Goal: Task Accomplishment & Management: Manage account settings

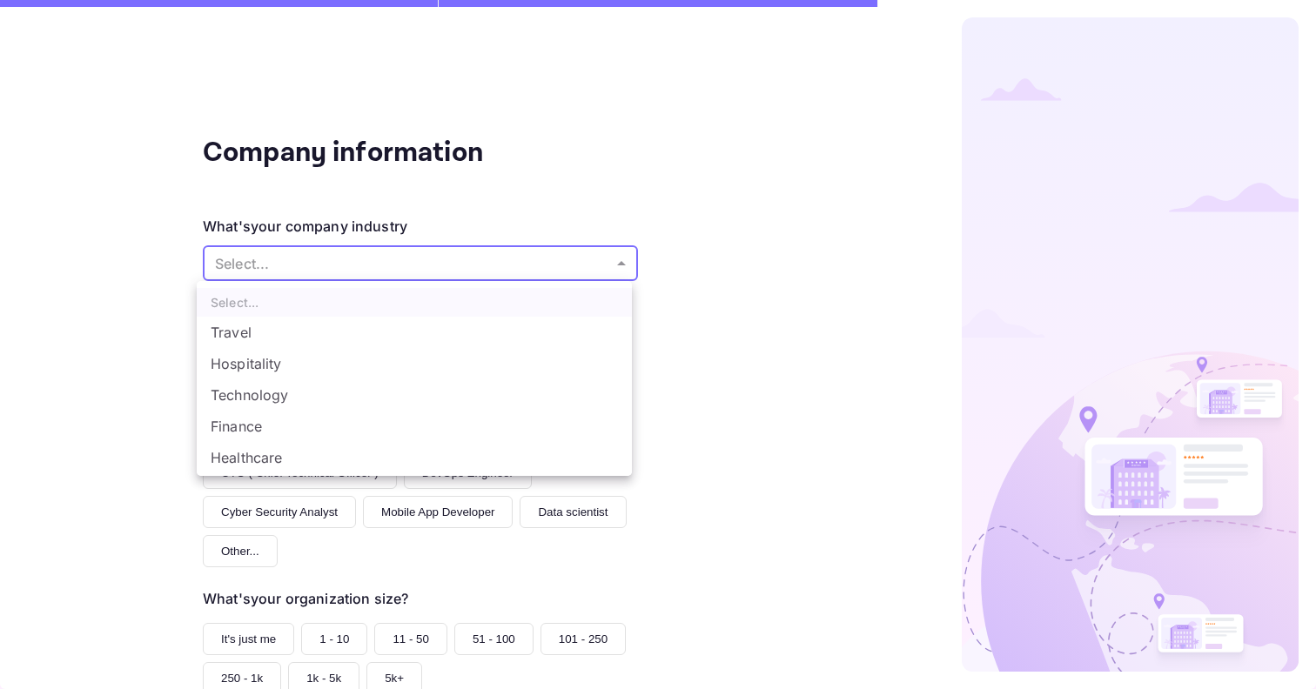
click at [548, 264] on body "The email or password provided are incorrect. Please try again. Company informa…" at bounding box center [658, 344] width 1316 height 689
click at [340, 322] on li "Travel" at bounding box center [414, 332] width 435 height 31
type input "Travel"
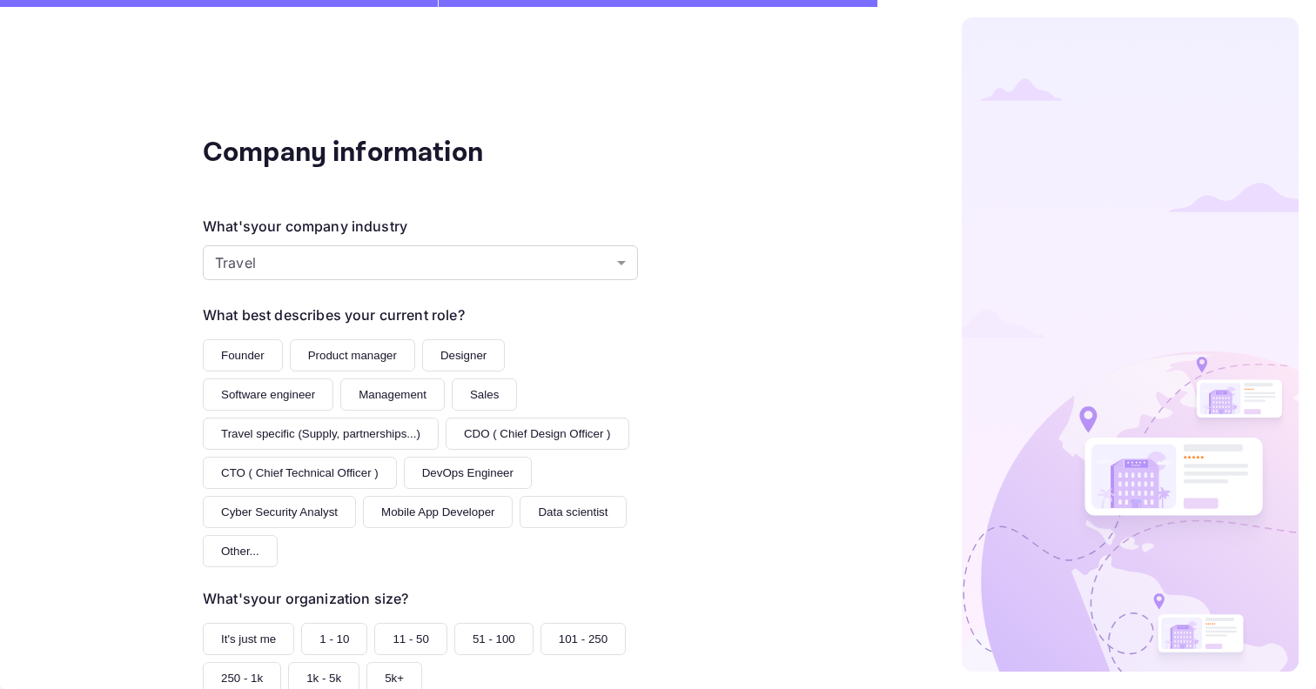
click at [333, 379] on button "Software engineer" at bounding box center [268, 395] width 131 height 32
click at [453, 359] on button "Designer" at bounding box center [463, 355] width 83 height 32
click at [333, 379] on button "Software engineer" at bounding box center [268, 395] width 131 height 32
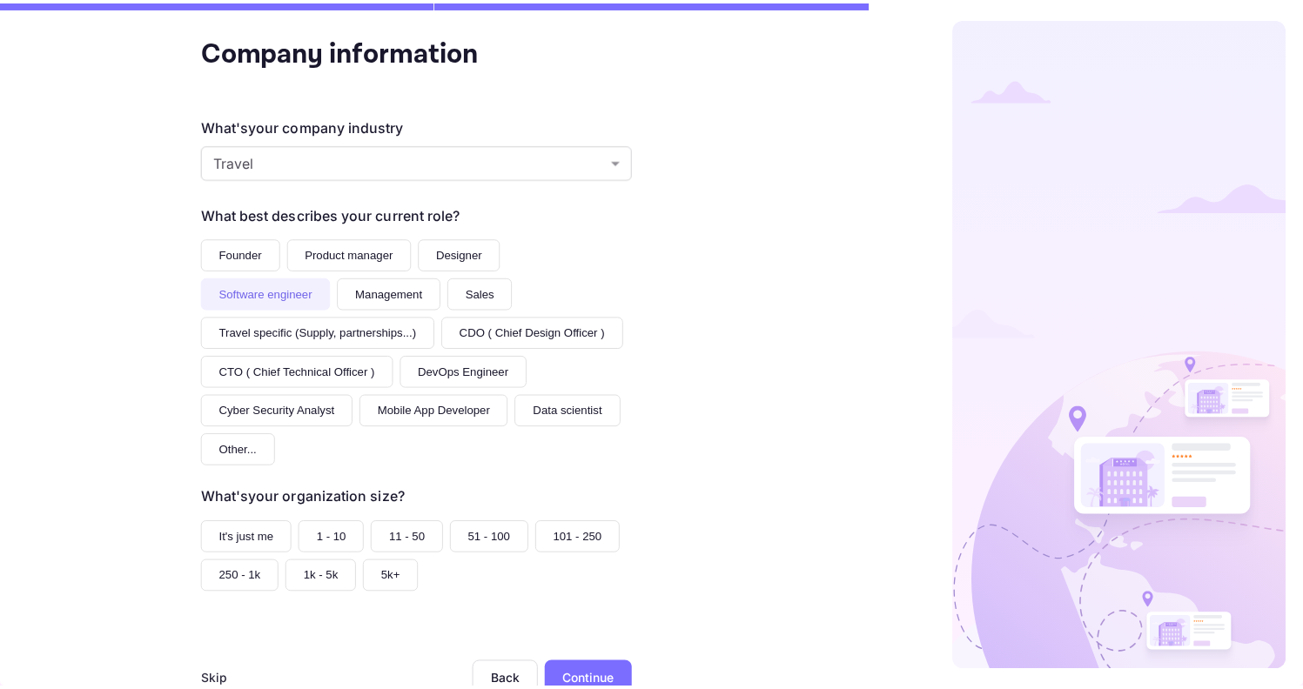
scroll to position [100, 0]
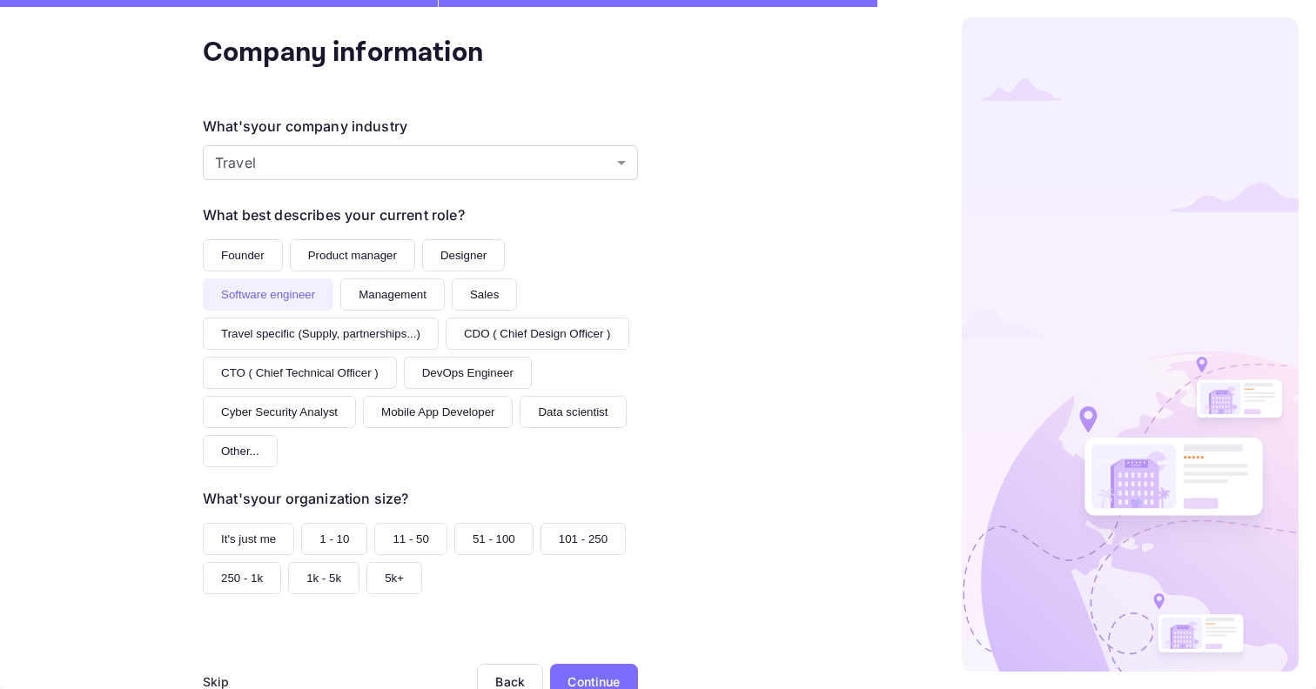
click at [411, 523] on button "11 - 50" at bounding box center [410, 539] width 73 height 32
click at [599, 664] on div "Continue" at bounding box center [594, 681] width 88 height 35
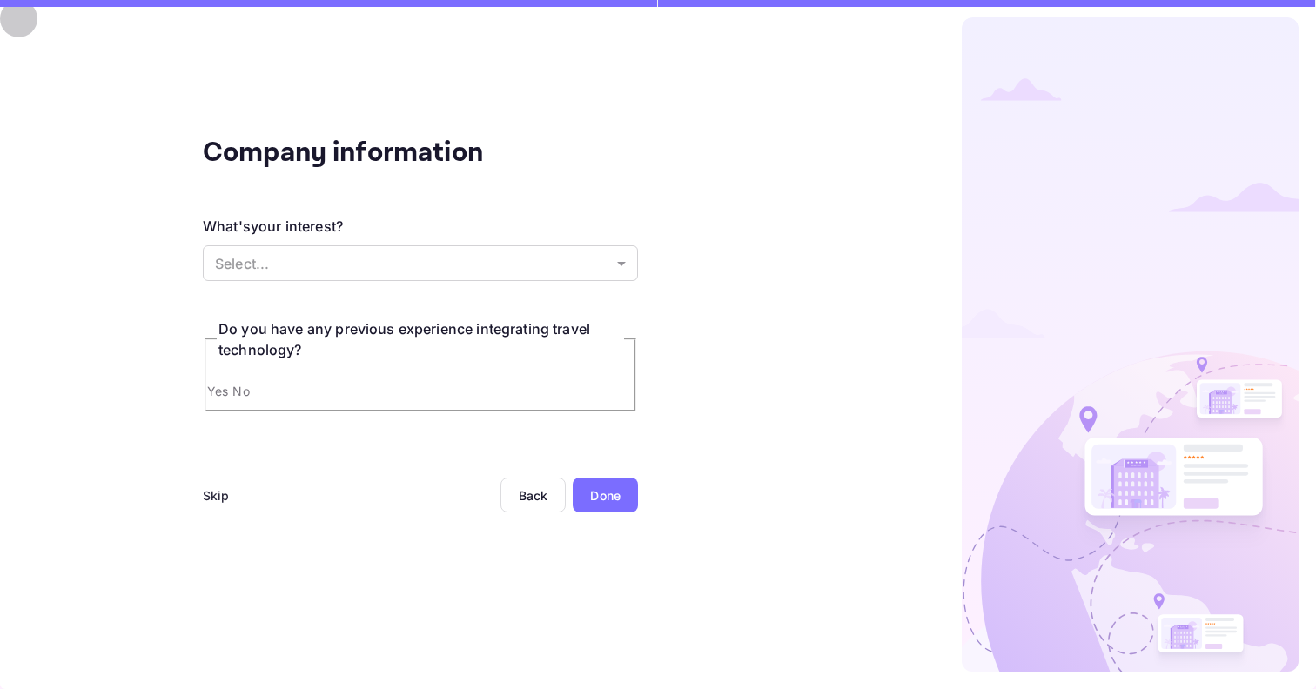
click at [206, 390] on input "Yes" at bounding box center [658, 344] width 1316 height 689
radio input "true"
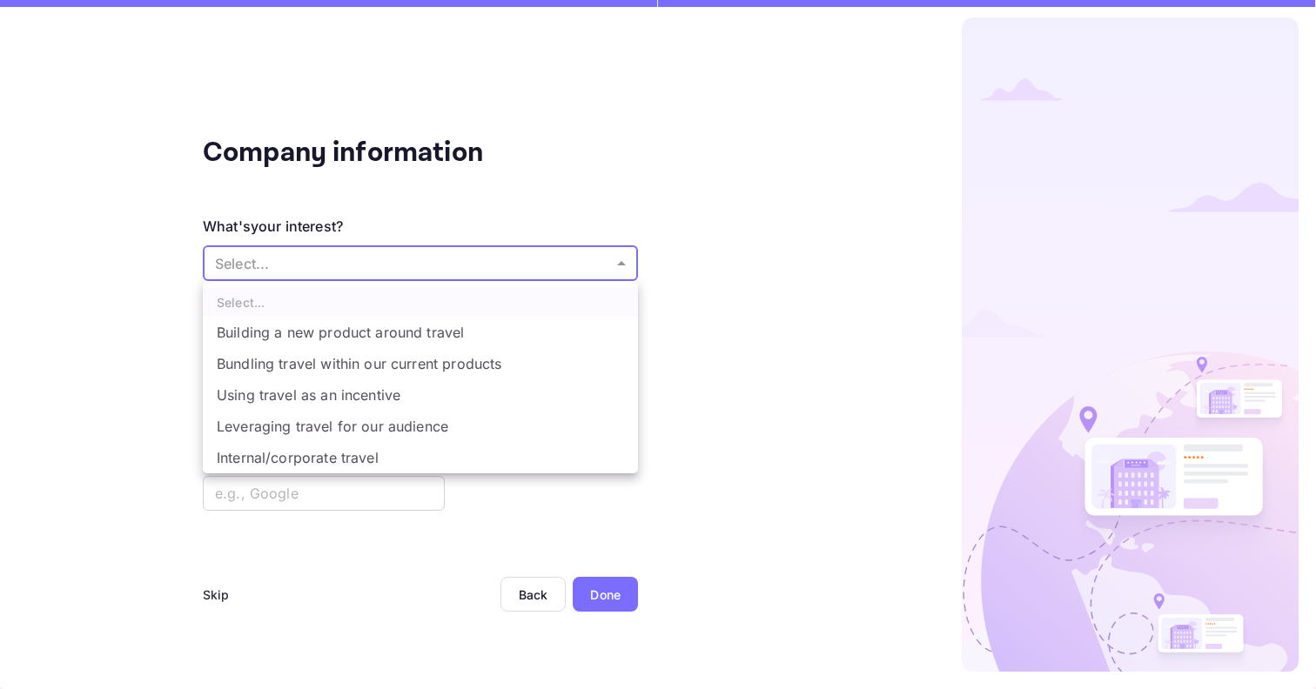
click at [393, 259] on body "The email or password provided are incorrect. Please try again. Company informa…" at bounding box center [658, 344] width 1316 height 689
click at [444, 364] on li "Bundling travel within our current products" at bounding box center [420, 363] width 435 height 31
type input "Bundling travel within our current products"
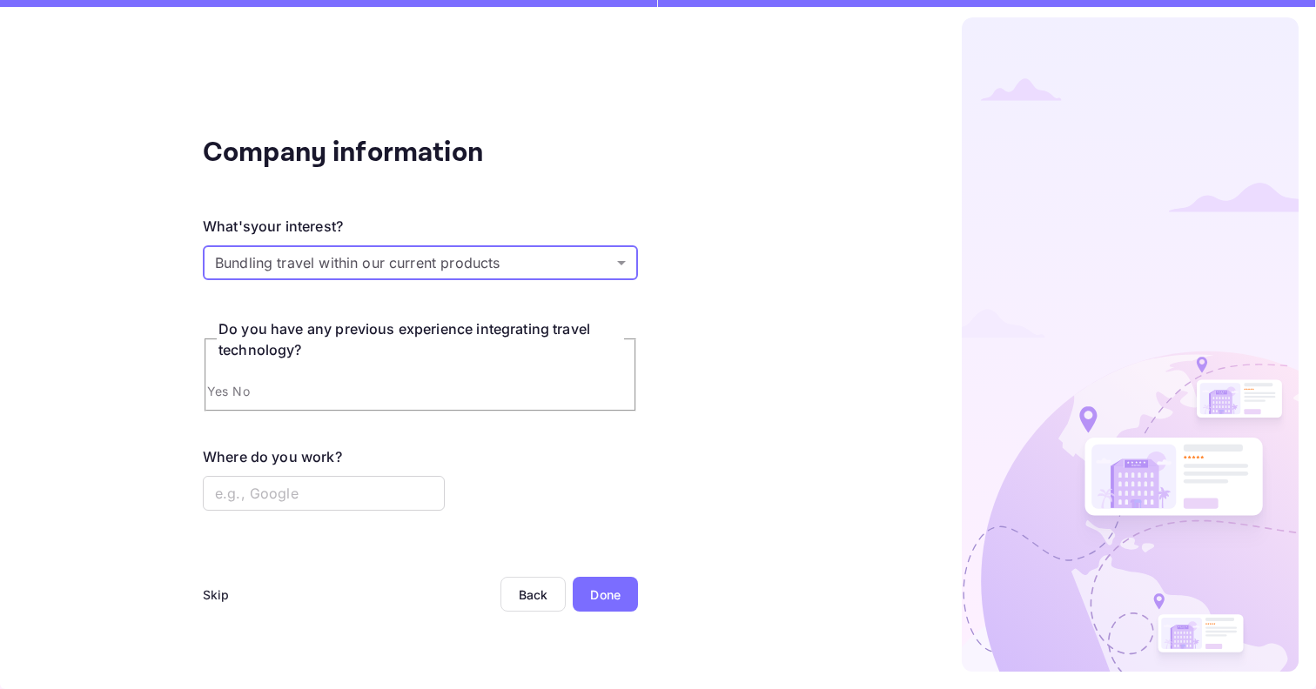
click at [599, 607] on div "Done" at bounding box center [605, 594] width 65 height 35
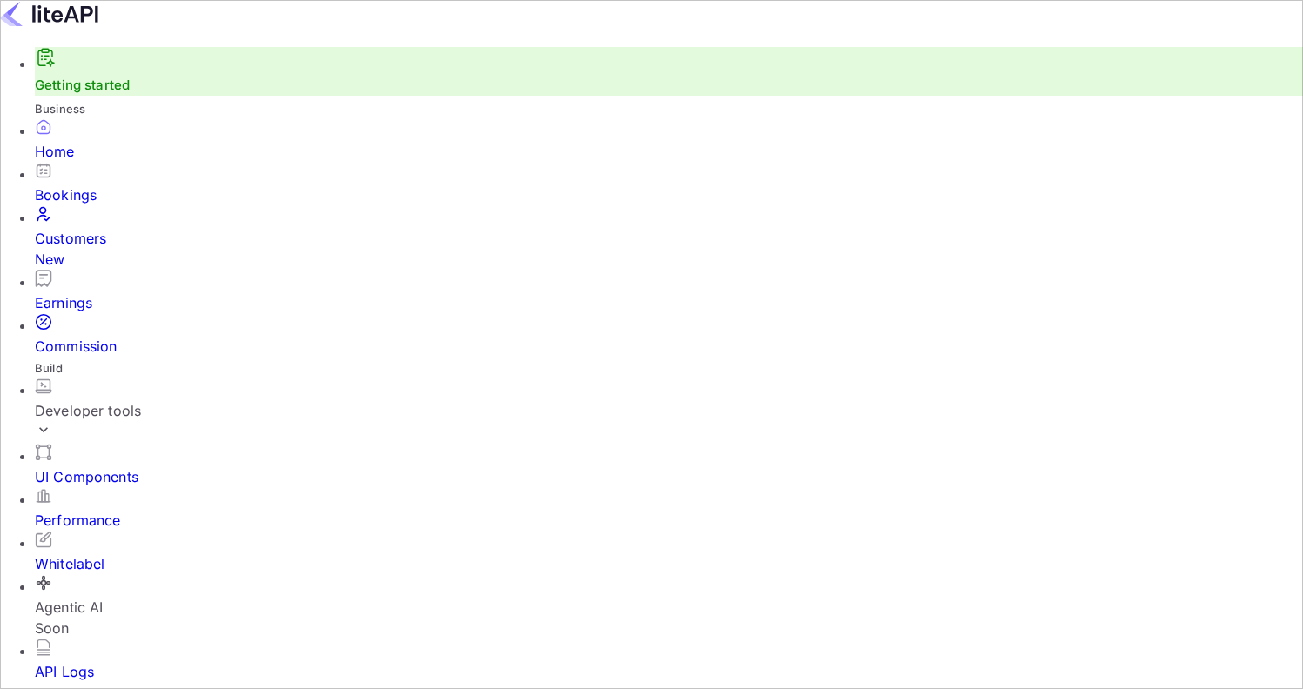
scroll to position [270, 320]
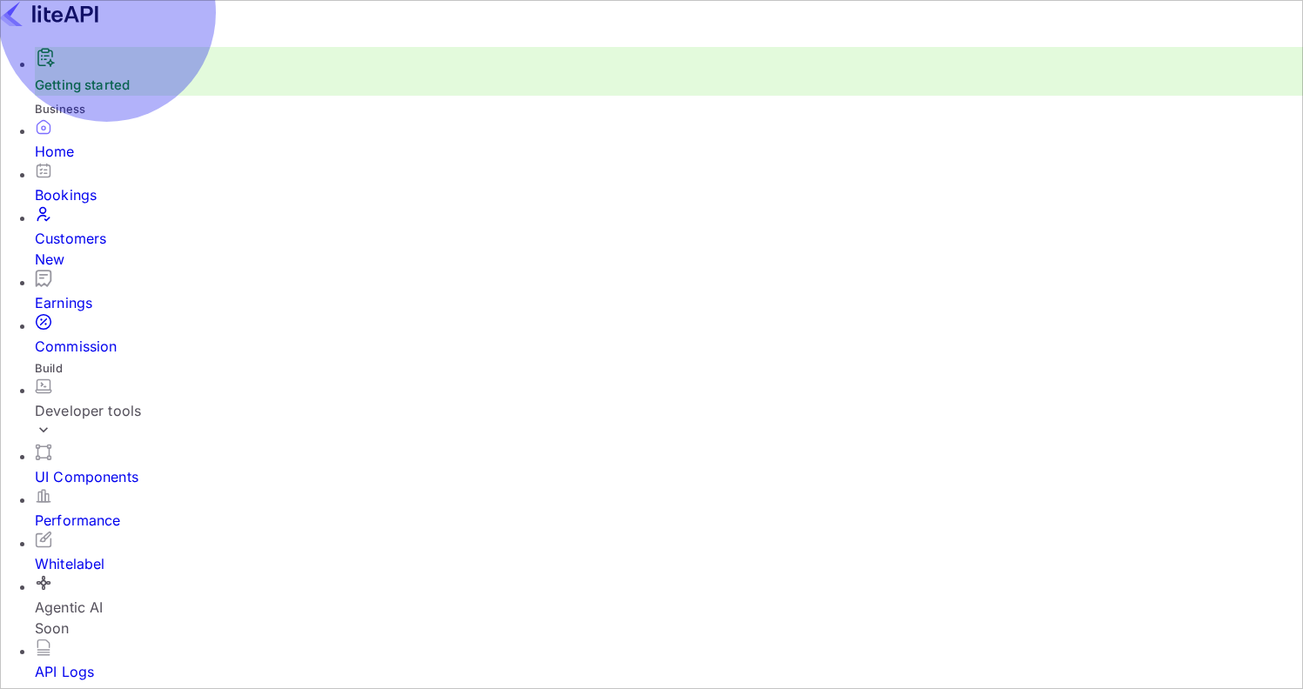
click at [117, 199] on div "Bookings" at bounding box center [669, 195] width 1268 height 21
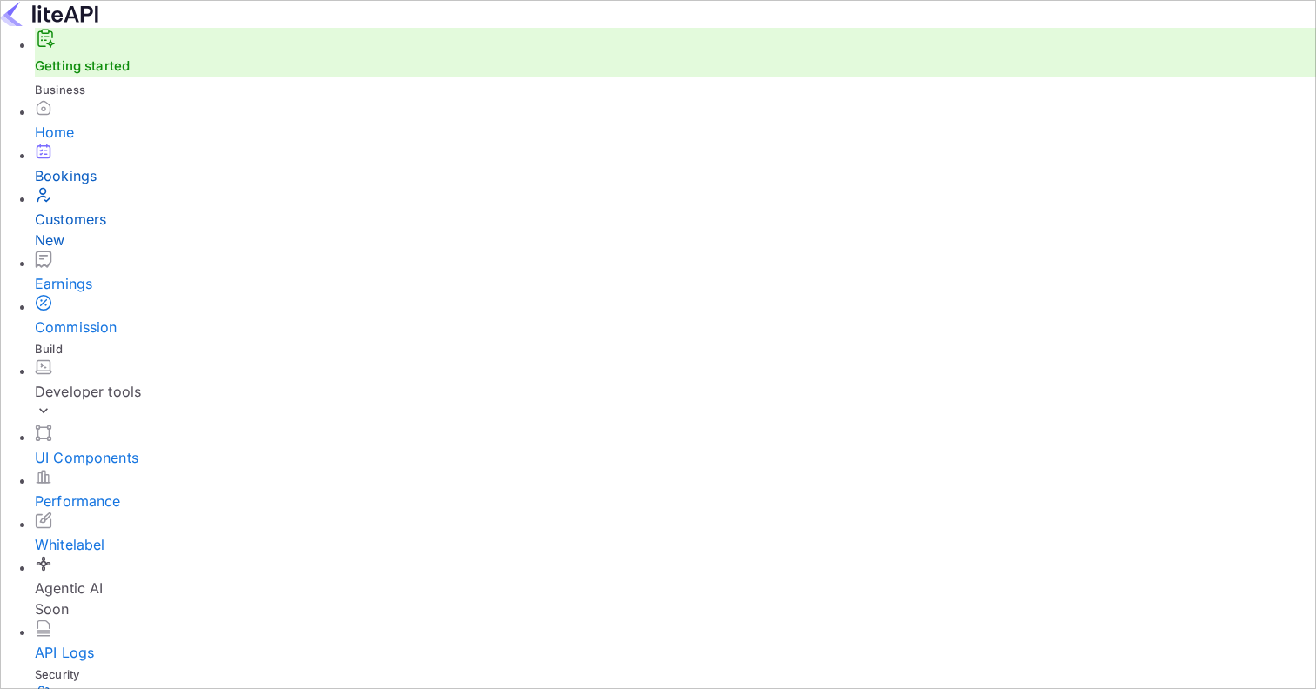
click at [124, 242] on div "Customers New" at bounding box center [675, 230] width 1281 height 42
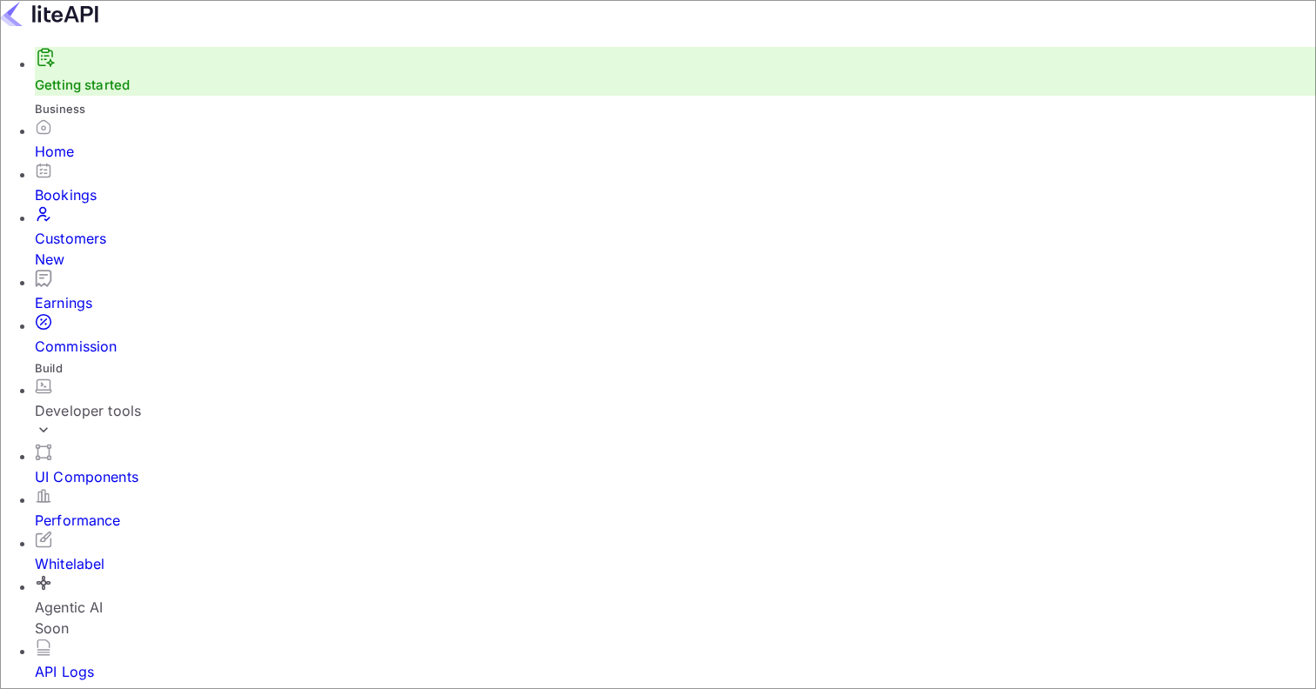
click at [97, 292] on div "Earnings" at bounding box center [675, 302] width 1281 height 21
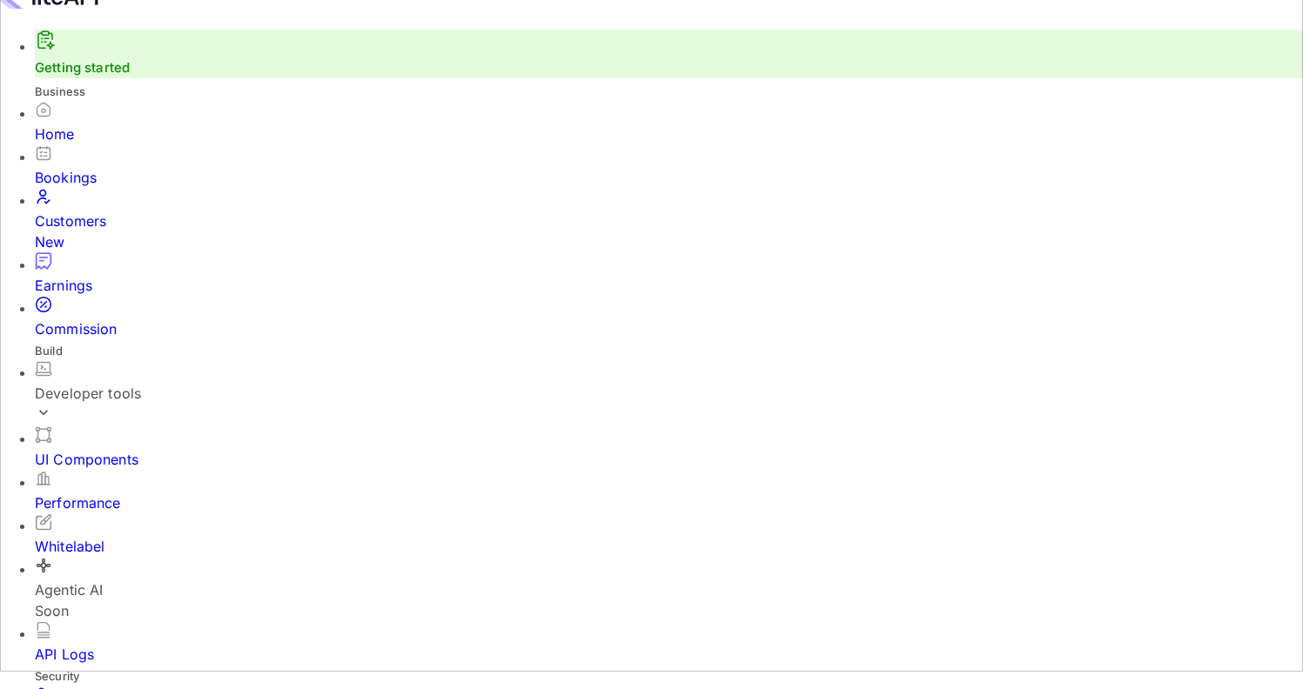
click at [89, 319] on div "Commission" at bounding box center [669, 329] width 1268 height 21
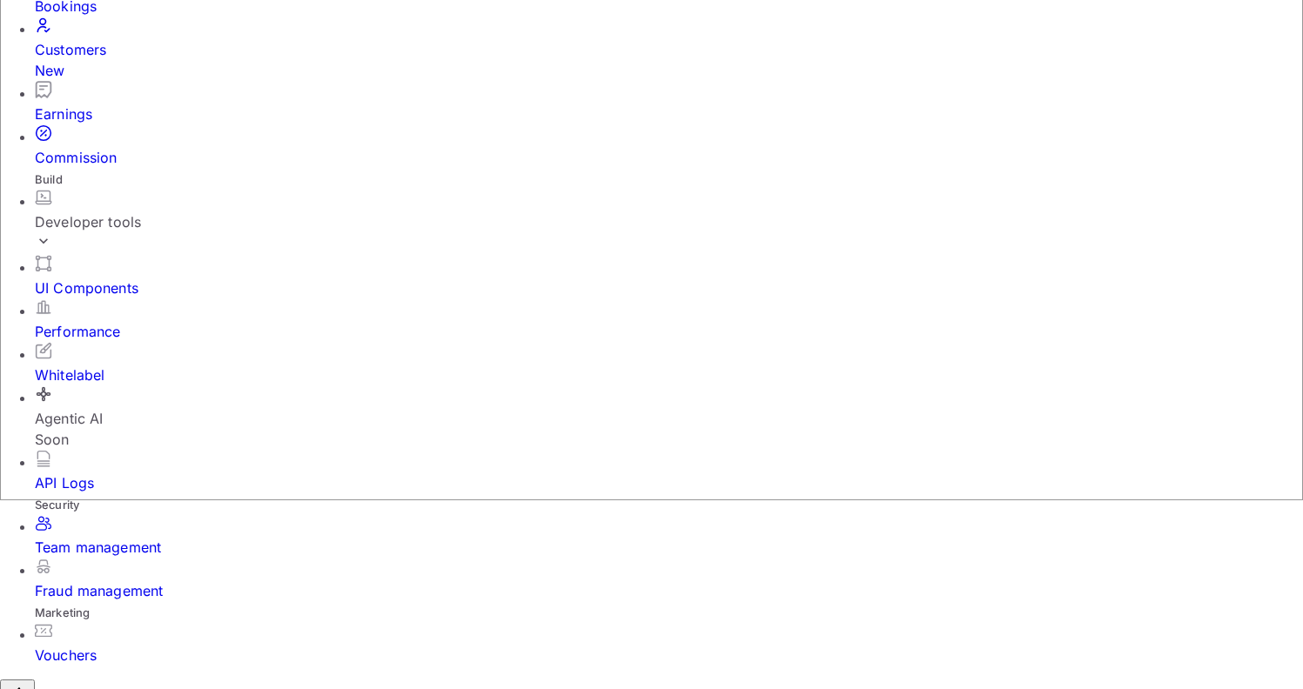
scroll to position [181, 0]
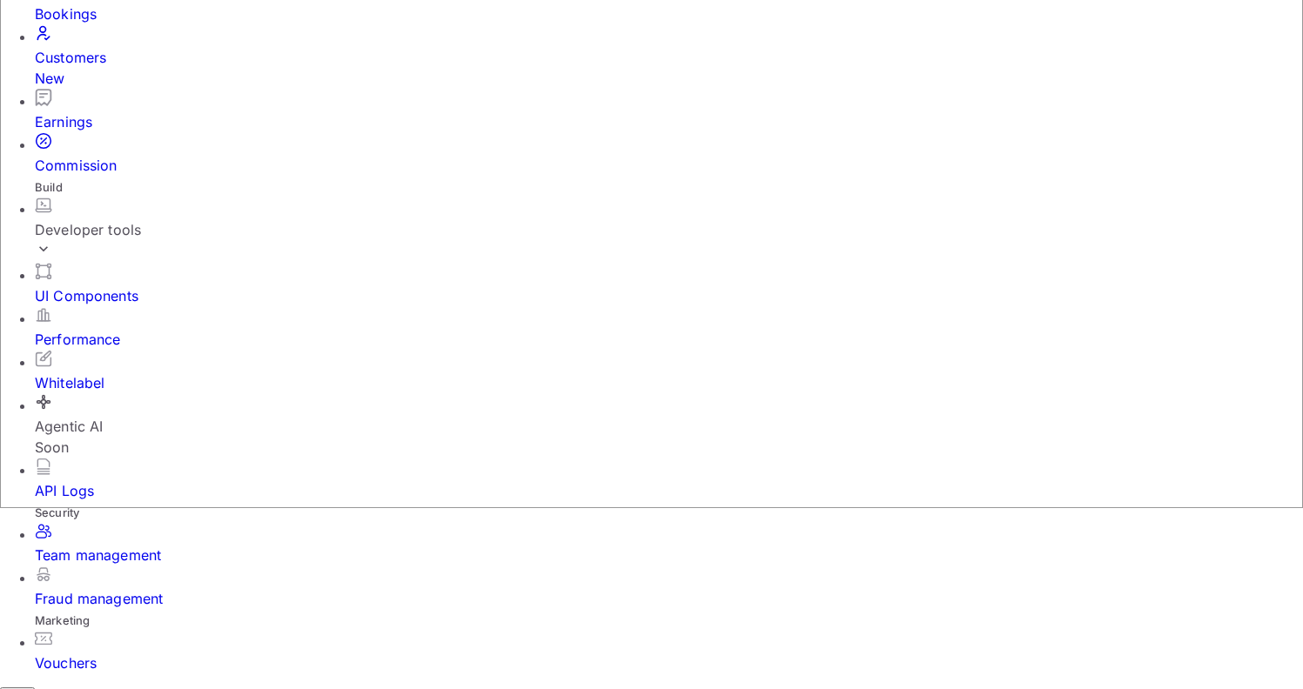
type input "7"
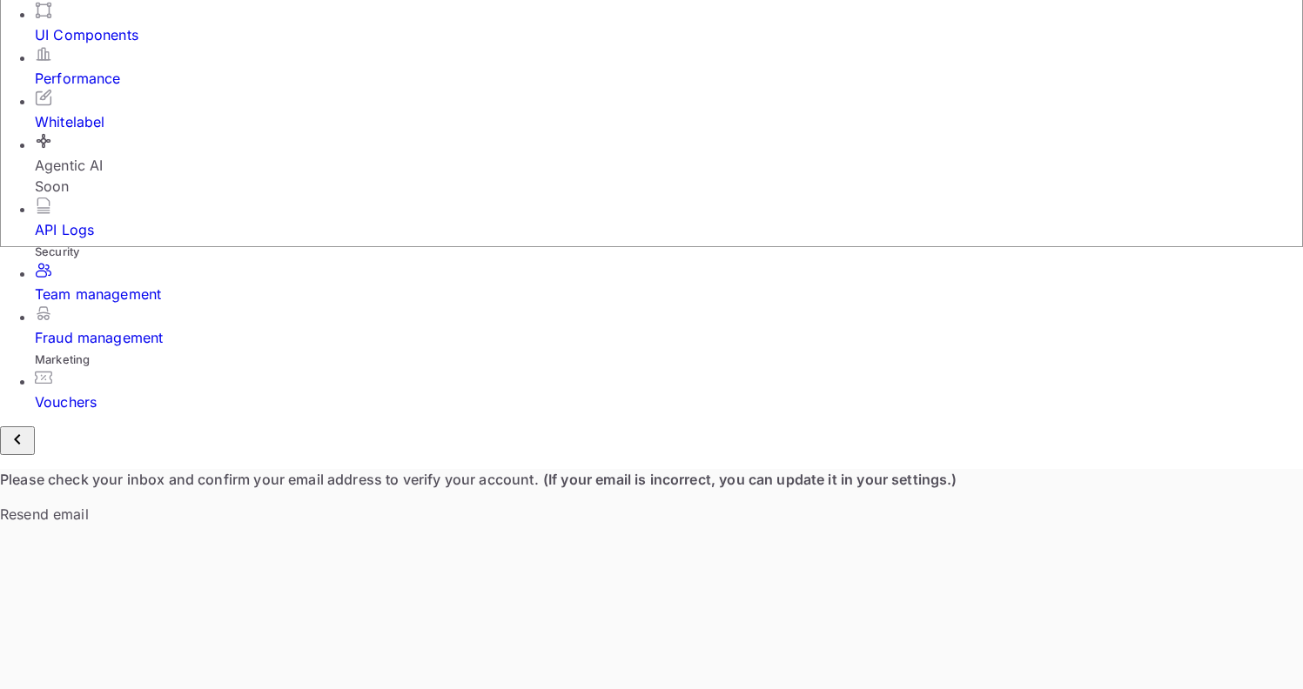
scroll to position [443, 0]
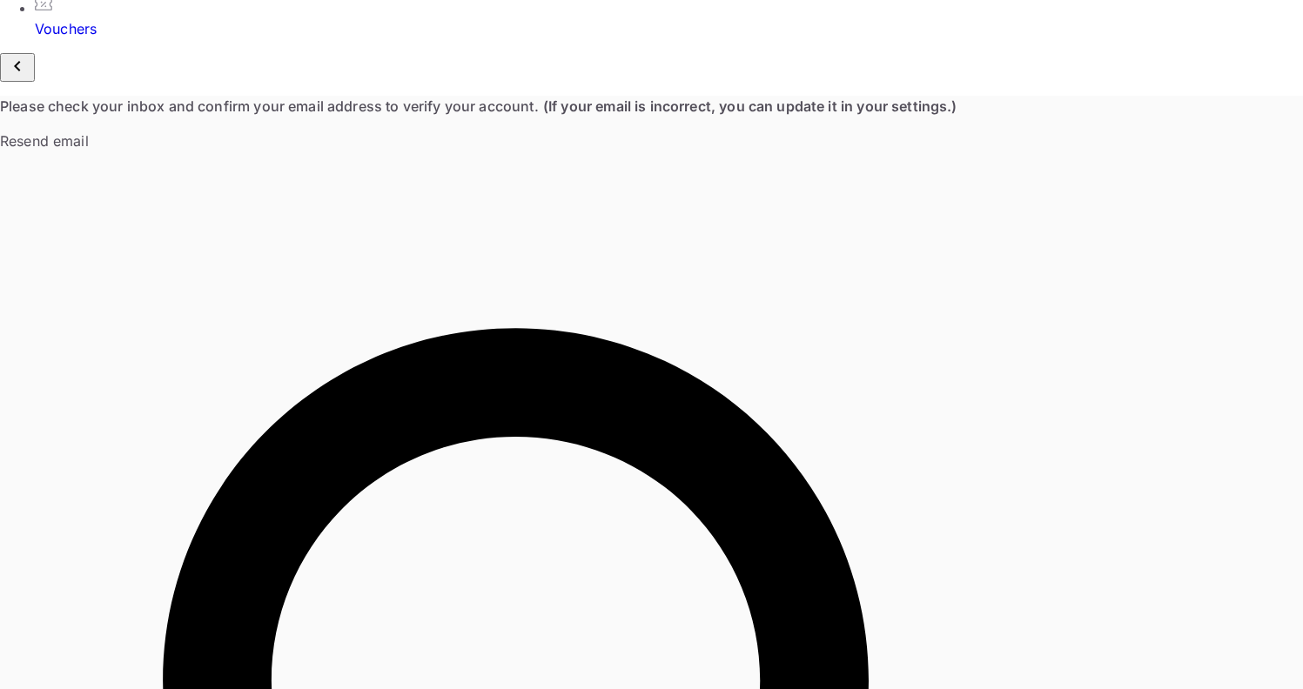
scroll to position [817, 0]
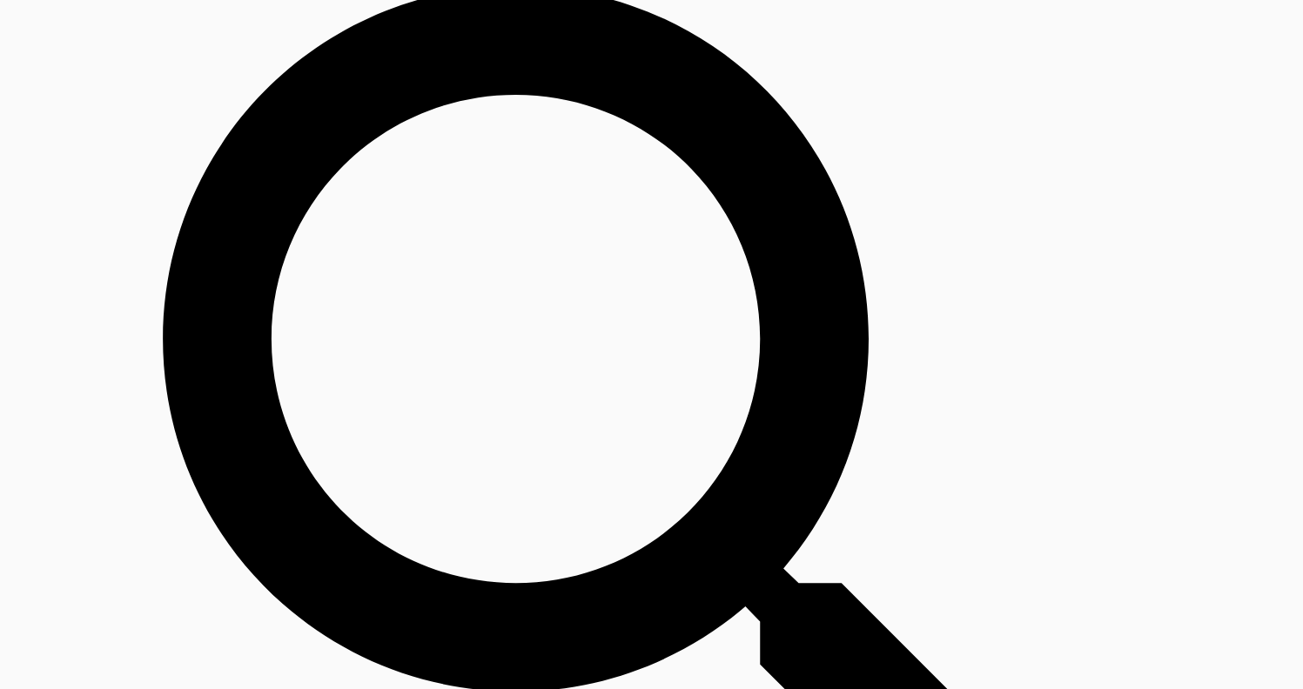
scroll to position [1157, 0]
